Goal: Feedback & Contribution: Leave review/rating

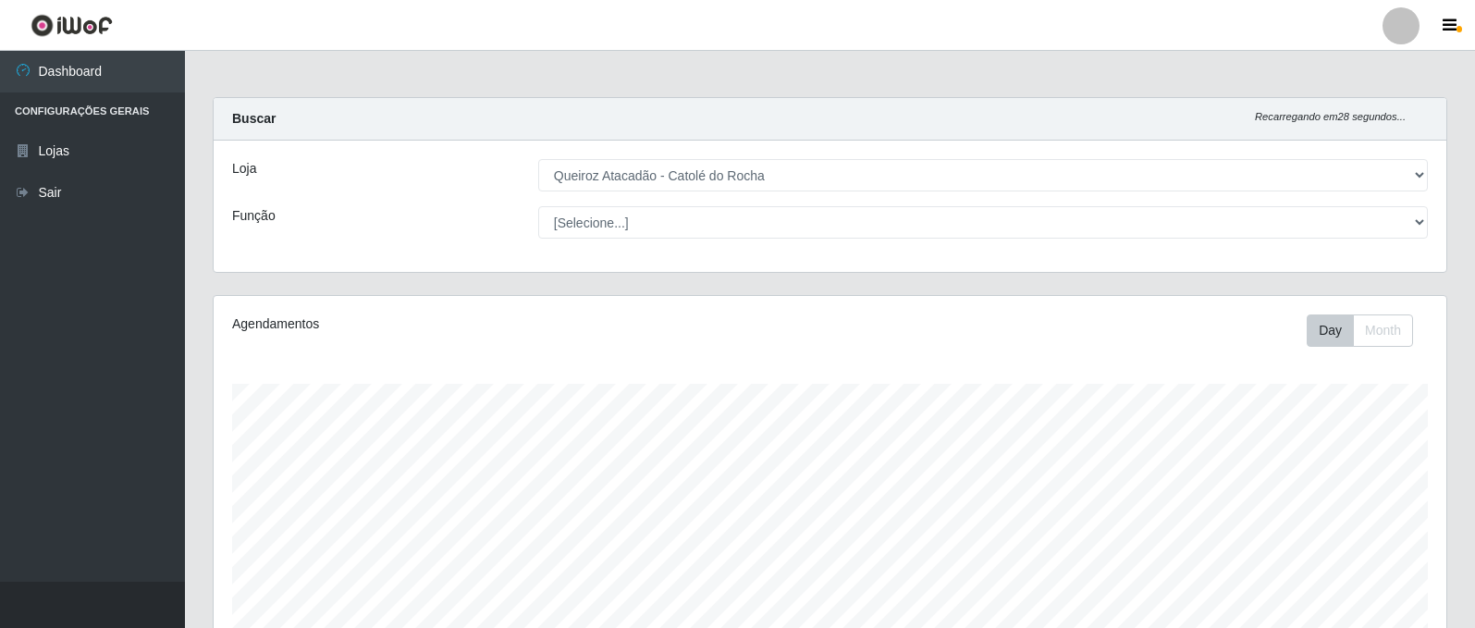
select select "500"
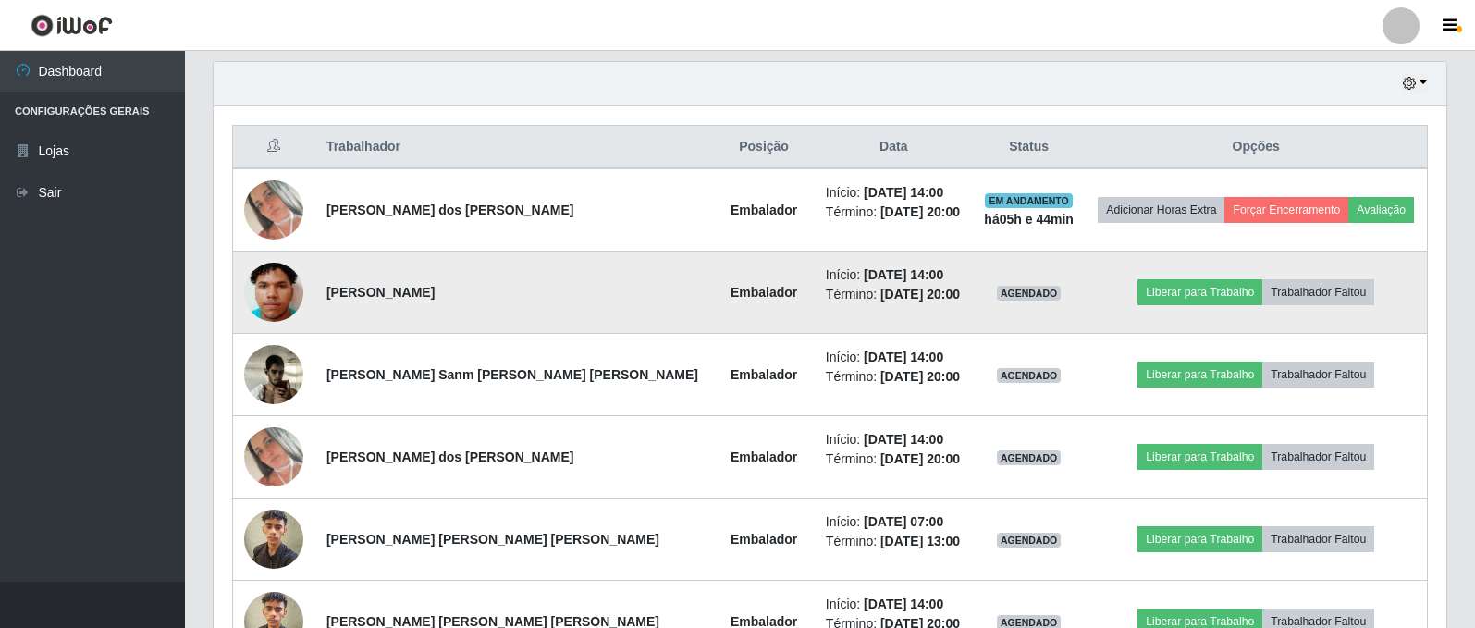
scroll to position [631, 0]
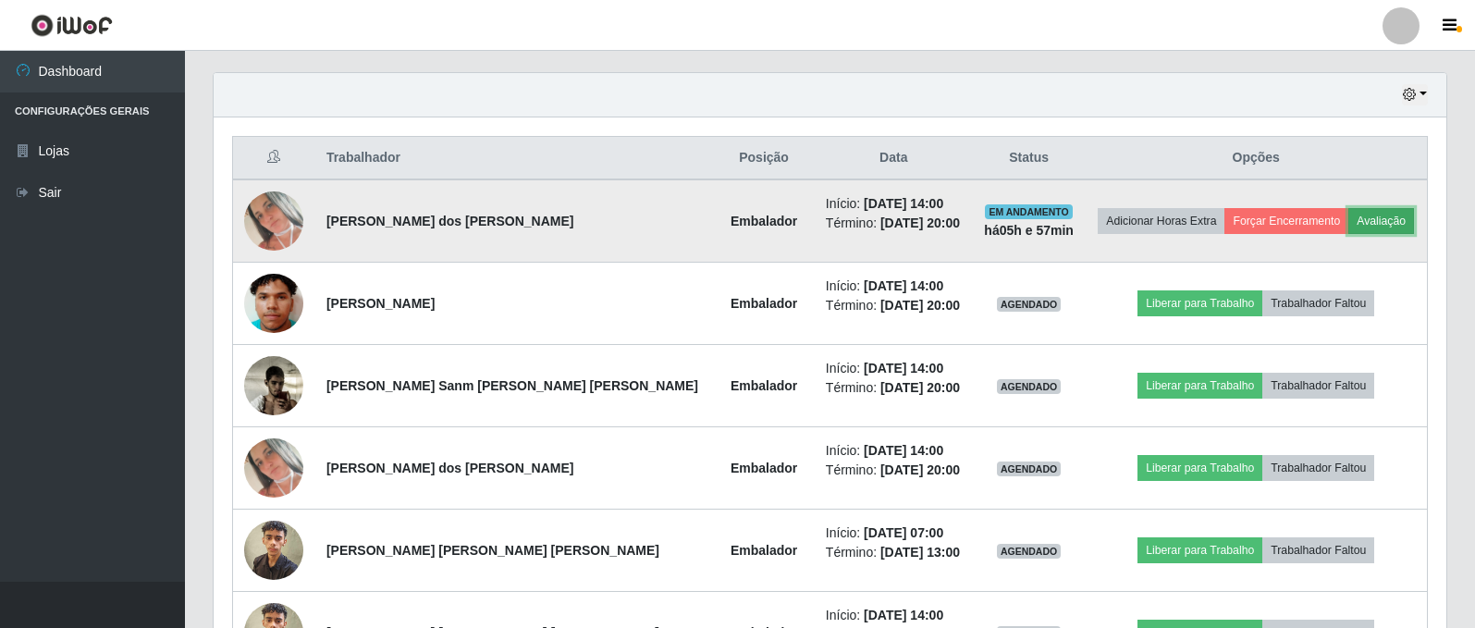
click at [1349, 224] on button "Avaliação" at bounding box center [1382, 221] width 66 height 26
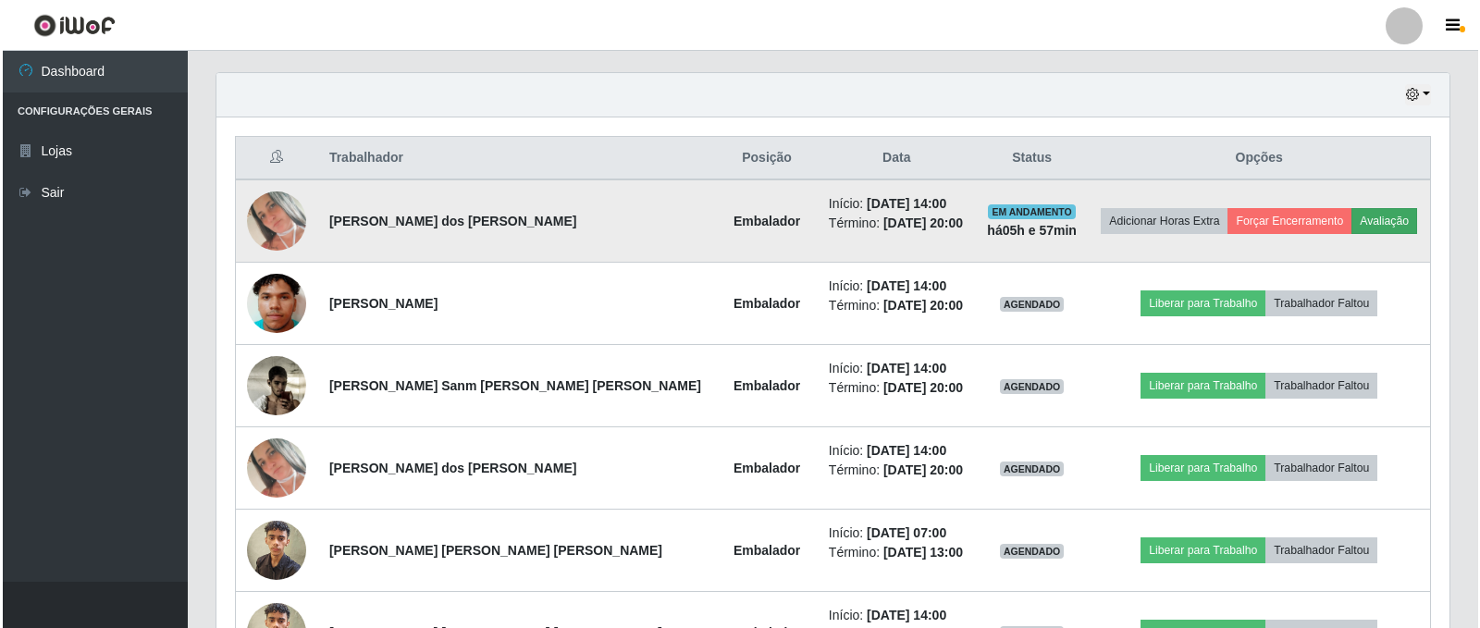
scroll to position [384, 1224]
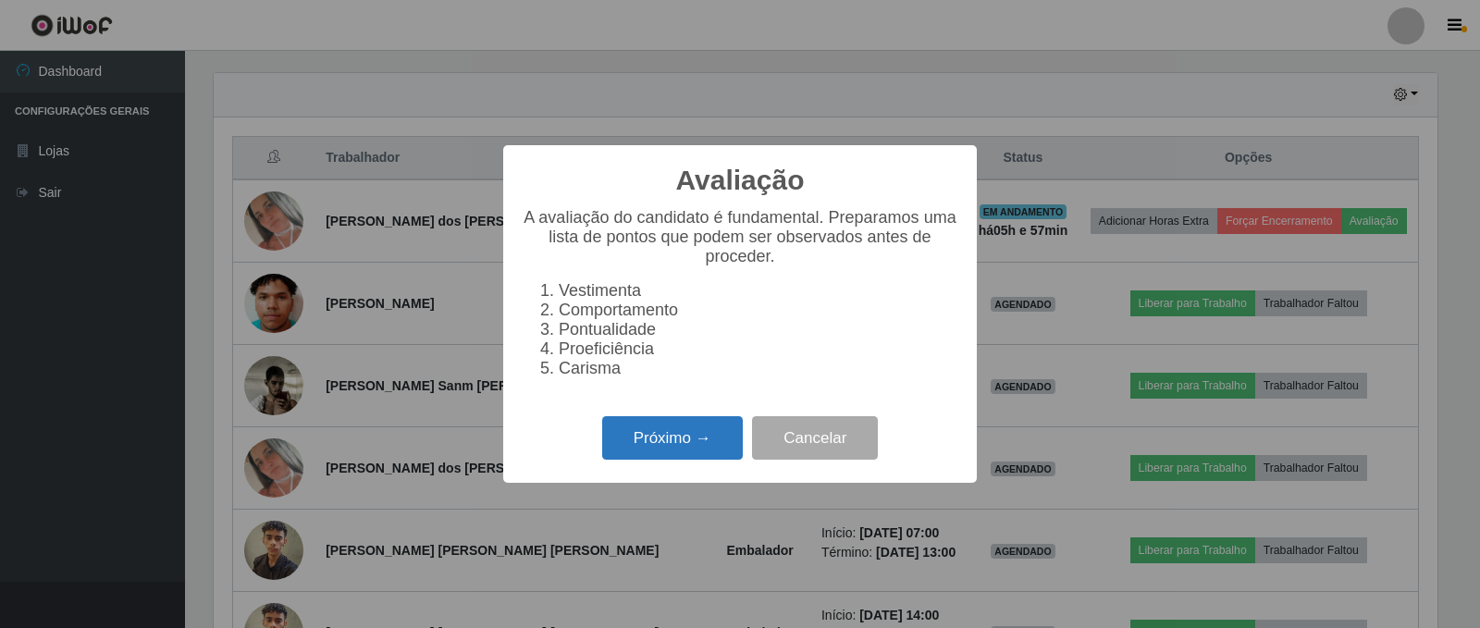
click at [637, 452] on button "Próximo →" at bounding box center [672, 437] width 141 height 43
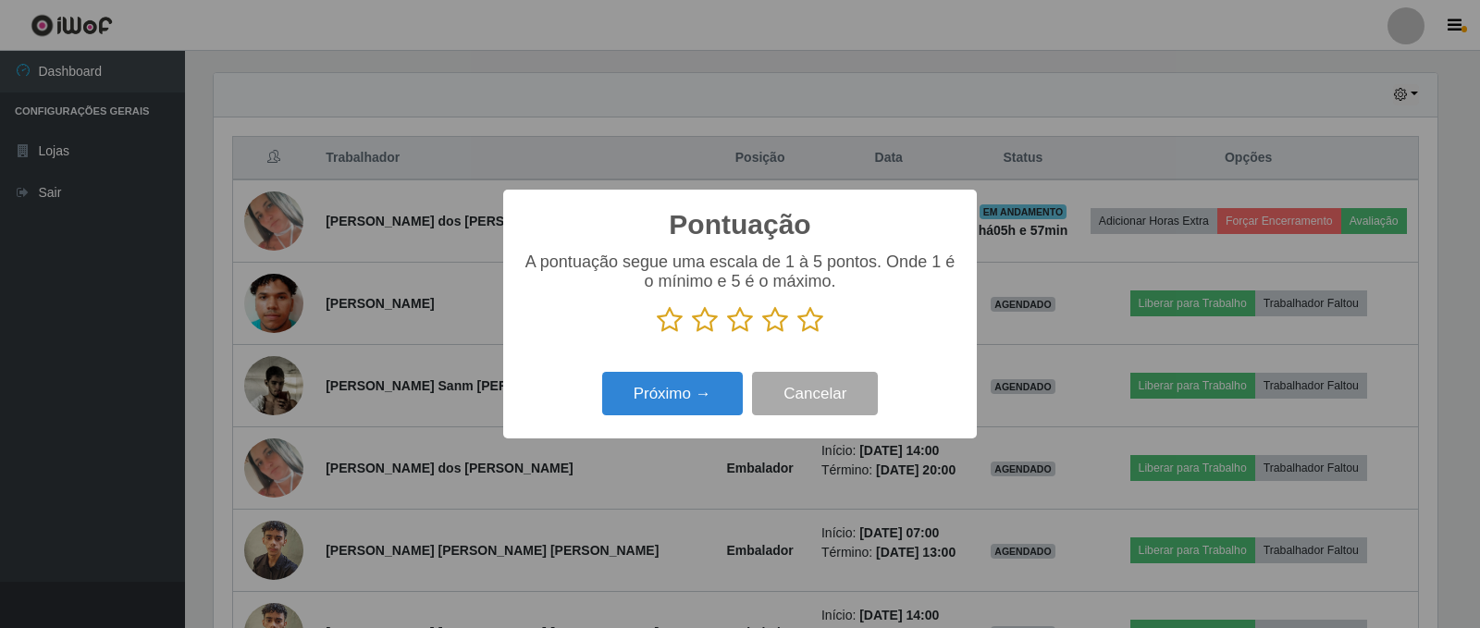
click at [809, 322] on icon at bounding box center [810, 320] width 26 height 28
click at [797, 334] on input "radio" at bounding box center [797, 334] width 0 height 0
click at [685, 404] on button "Próximo →" at bounding box center [672, 393] width 141 height 43
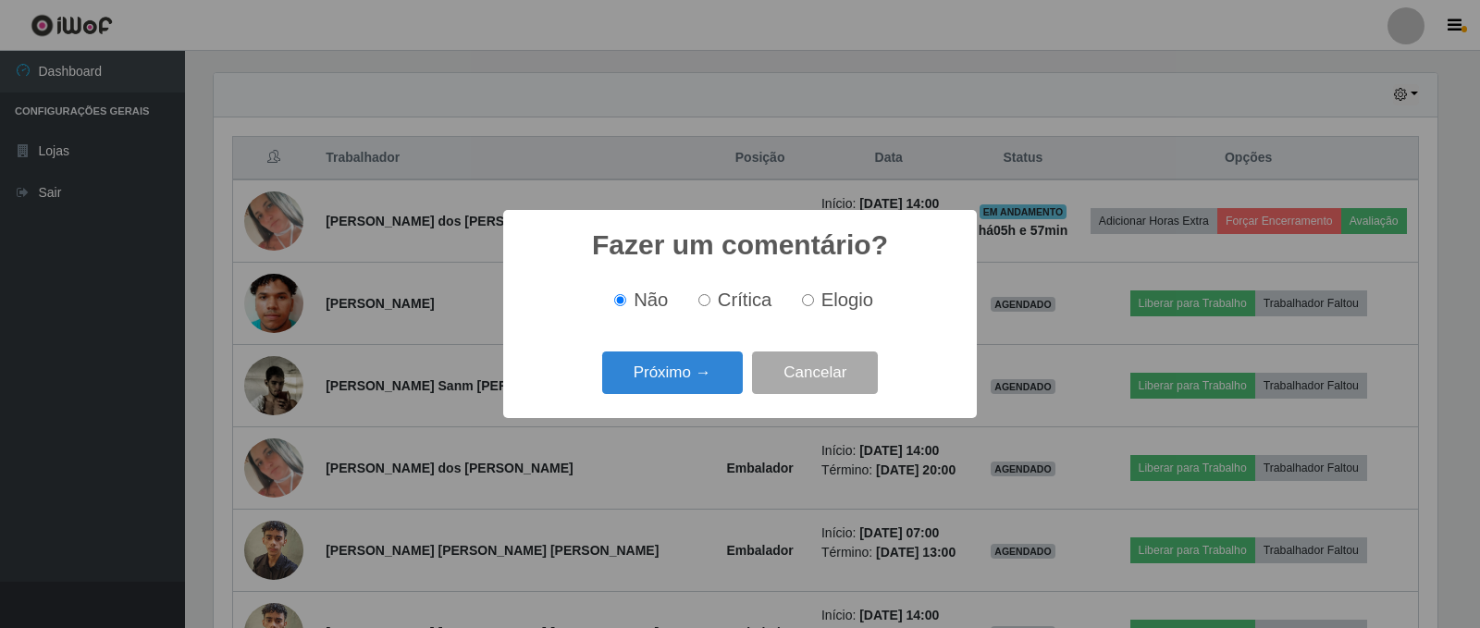
click at [809, 302] on input "Elogio" at bounding box center [808, 300] width 12 height 12
radio input "true"
click at [689, 380] on button "Próximo →" at bounding box center [672, 373] width 141 height 43
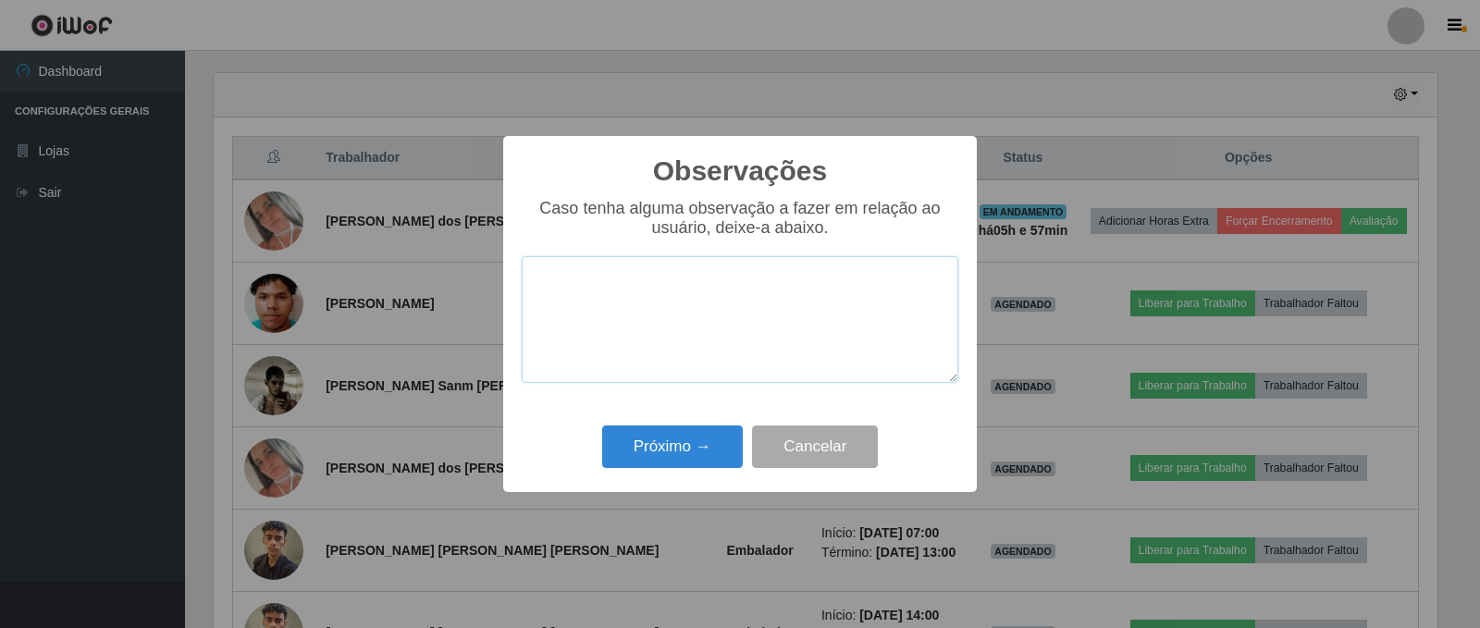
click at [646, 302] on textarea at bounding box center [740, 319] width 437 height 127
type textarea "bom desempenho"
click at [684, 455] on button "Próximo →" at bounding box center [672, 447] width 141 height 43
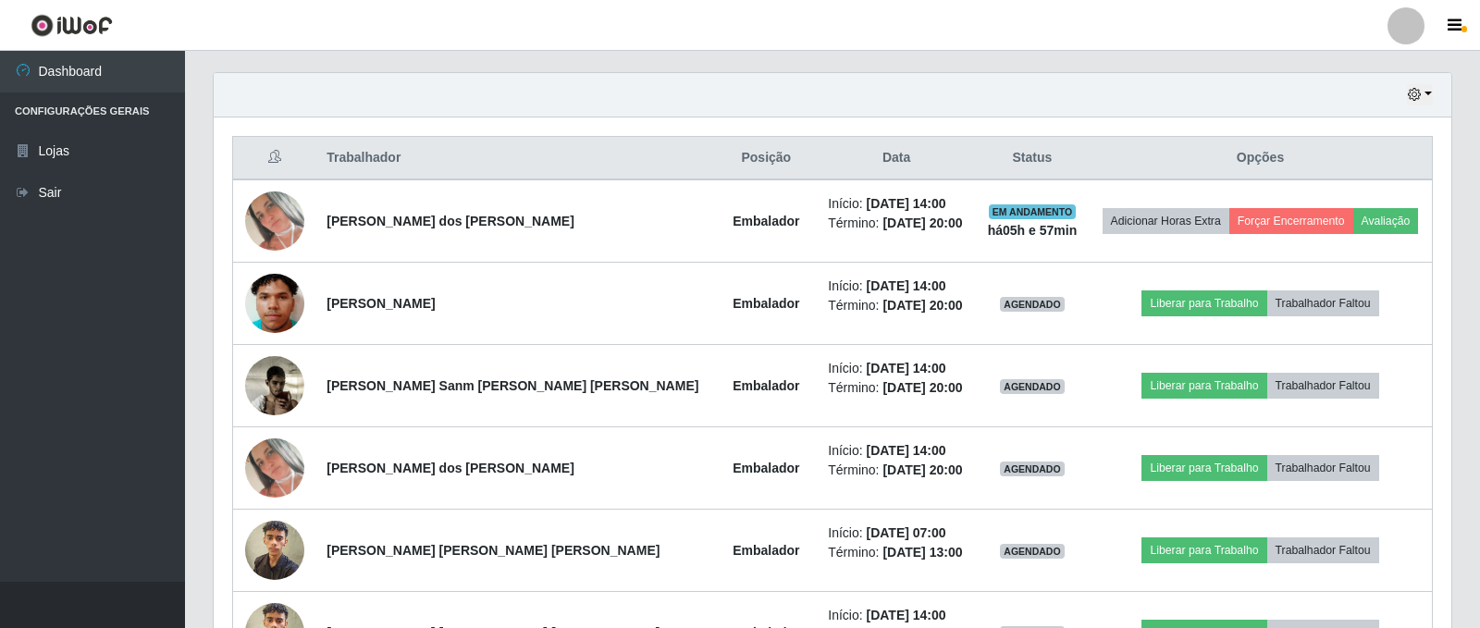
scroll to position [384, 1233]
click at [1129, 40] on header "Perfil Alterar Senha Sair" at bounding box center [737, 25] width 1475 height 51
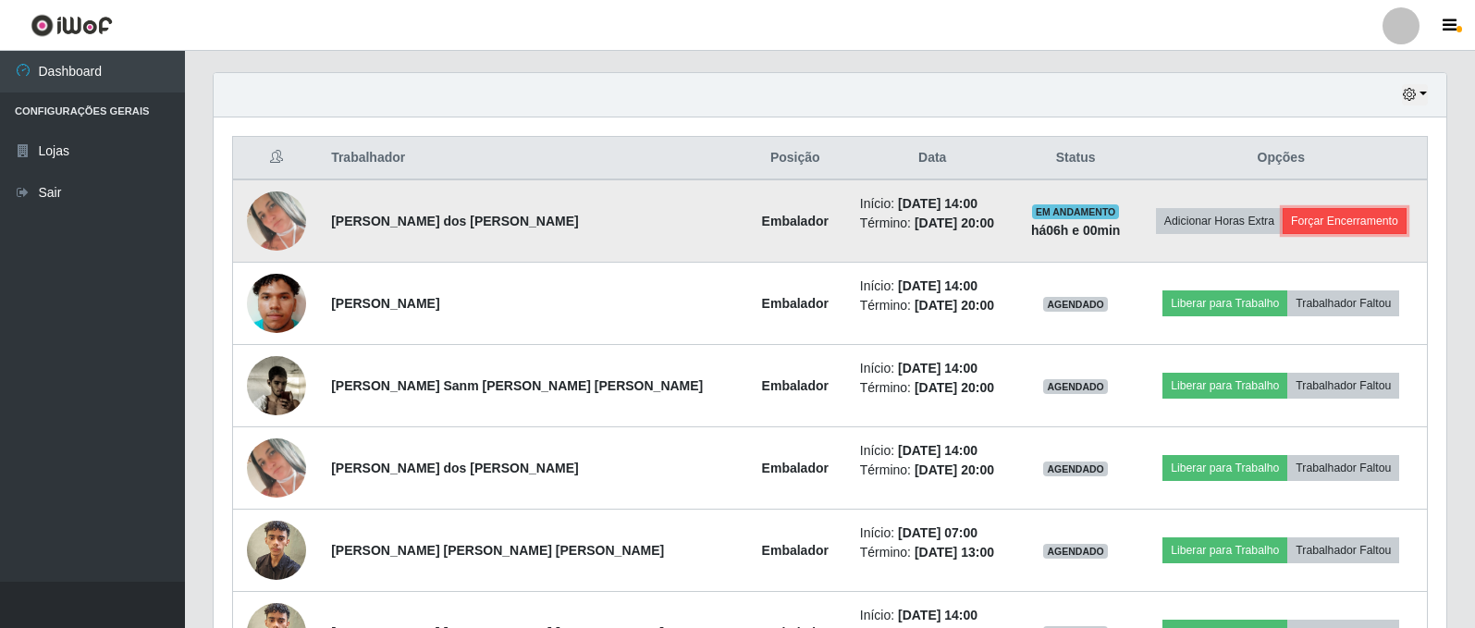
click at [1308, 216] on button "Forçar Encerramento" at bounding box center [1345, 221] width 124 height 26
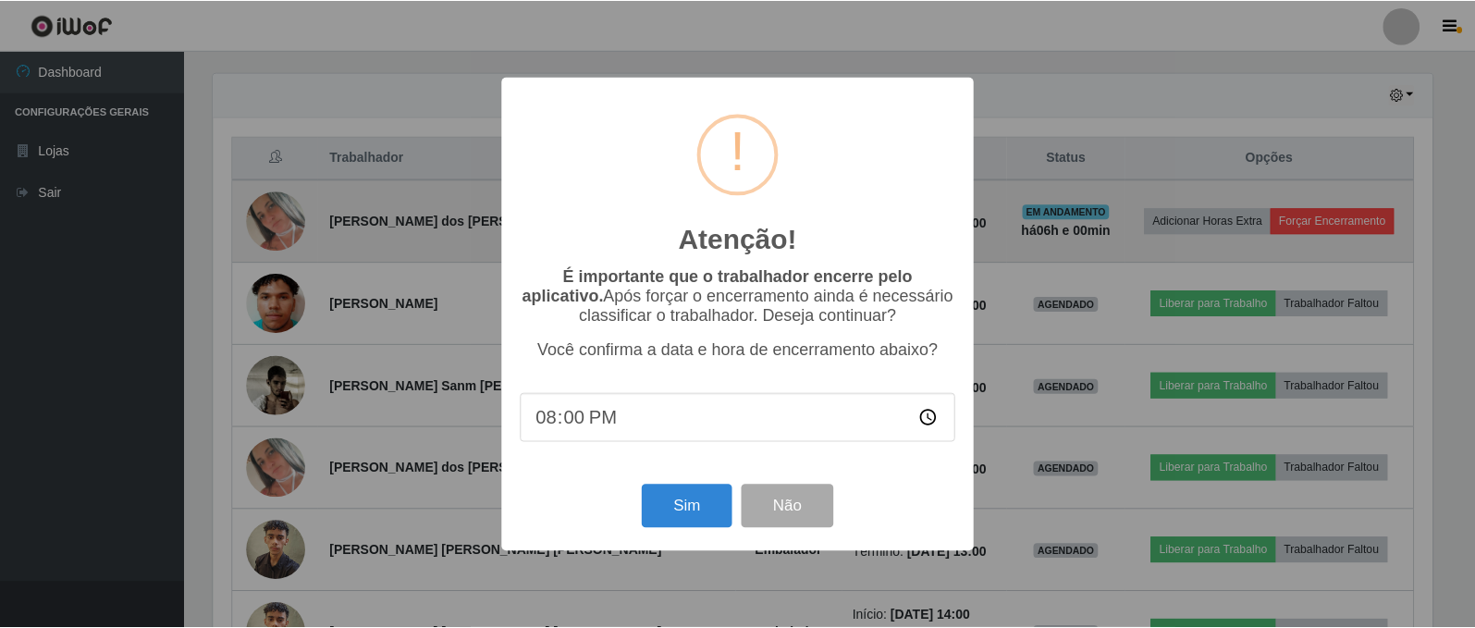
scroll to position [384, 1224]
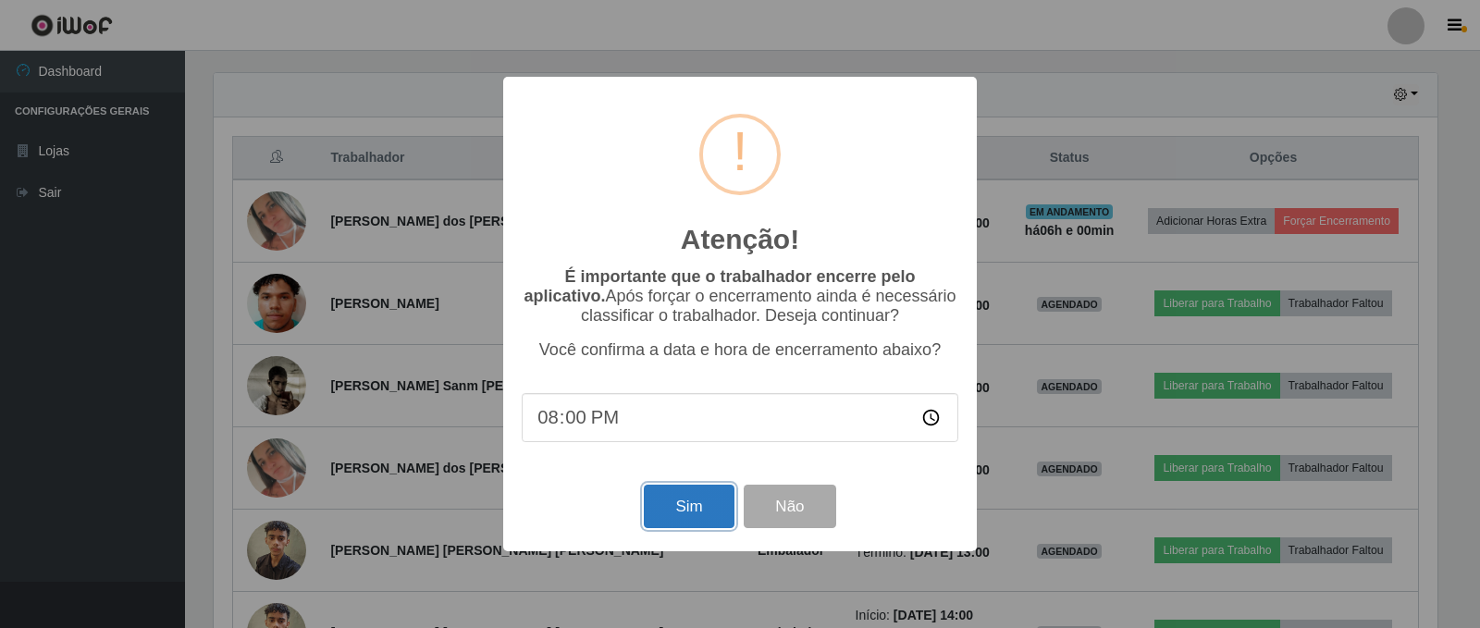
click at [689, 510] on button "Sim" at bounding box center [689, 506] width 90 height 43
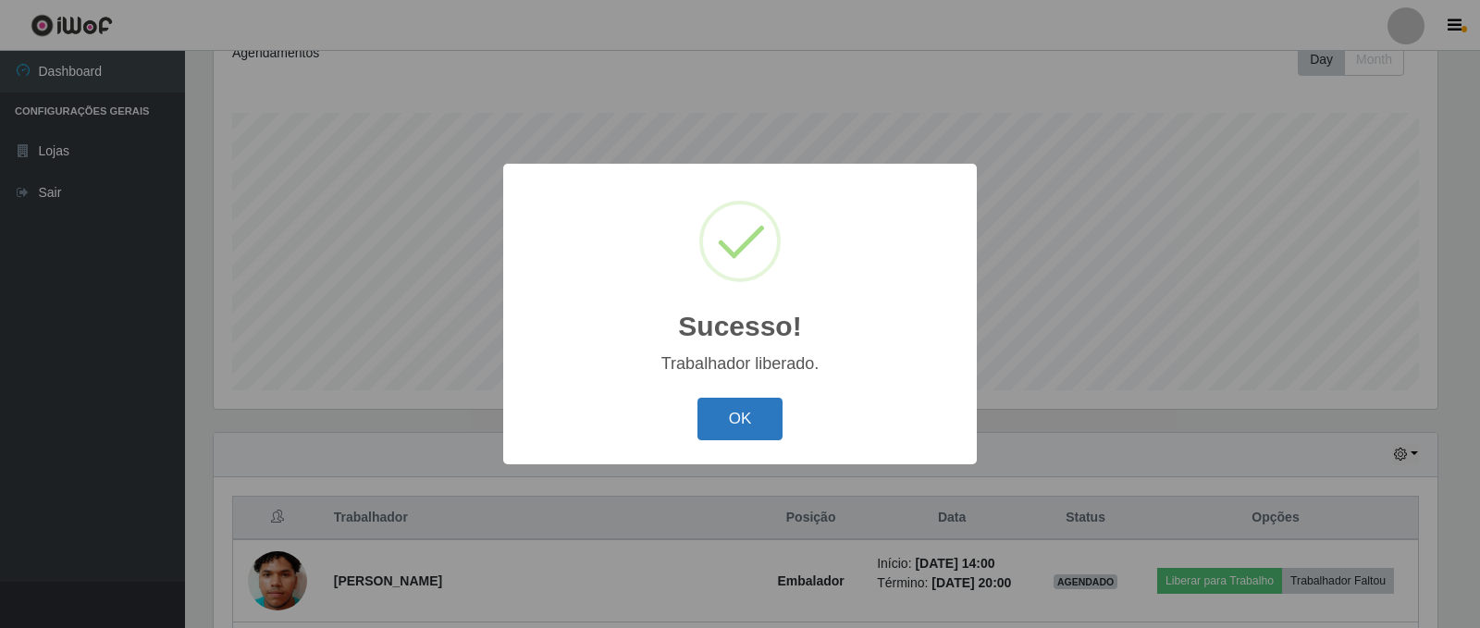
click at [728, 428] on button "OK" at bounding box center [740, 419] width 86 height 43
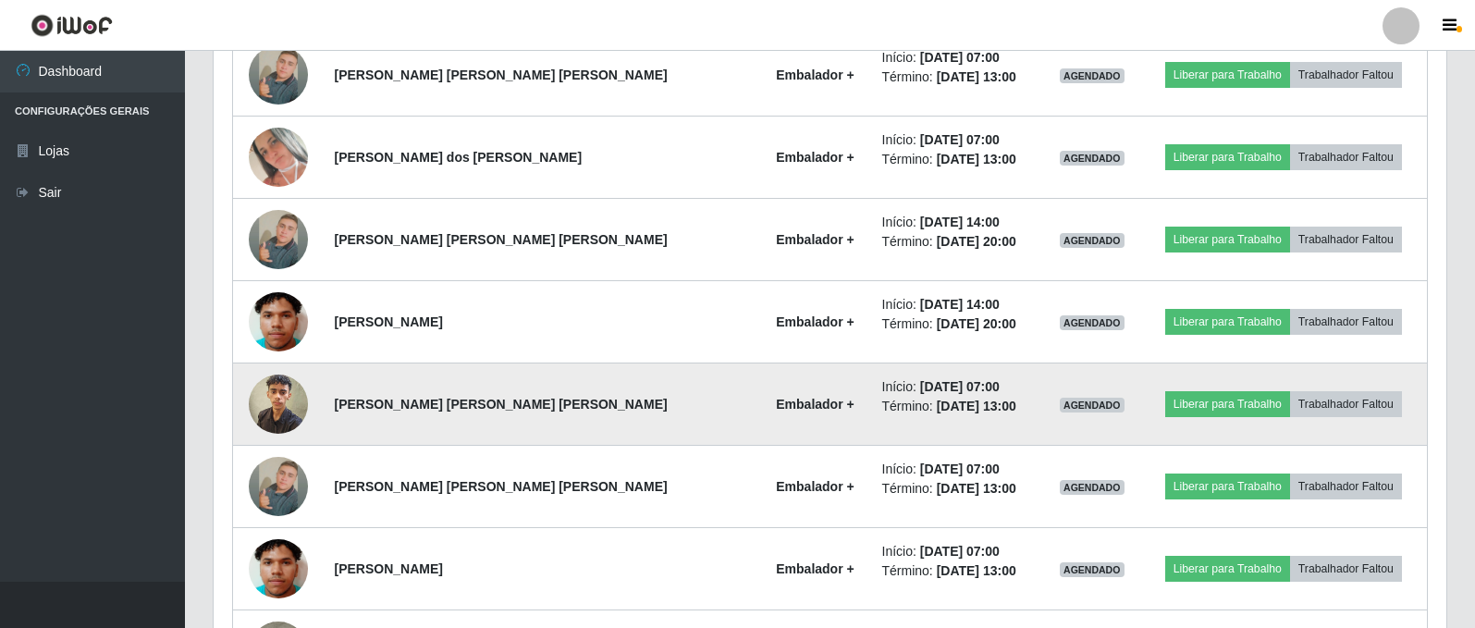
scroll to position [1659, 0]
